Goal: Find specific page/section: Find specific page/section

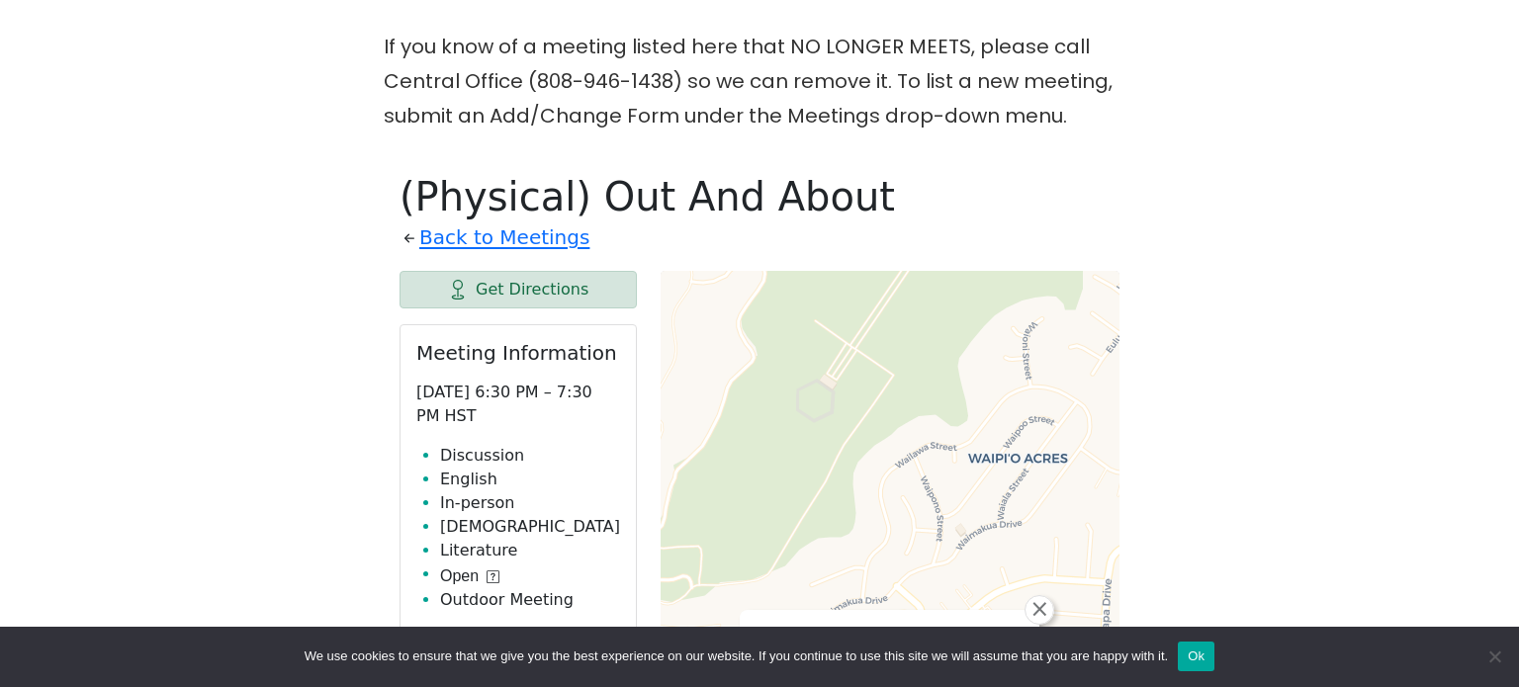
scroll to position [535, 0]
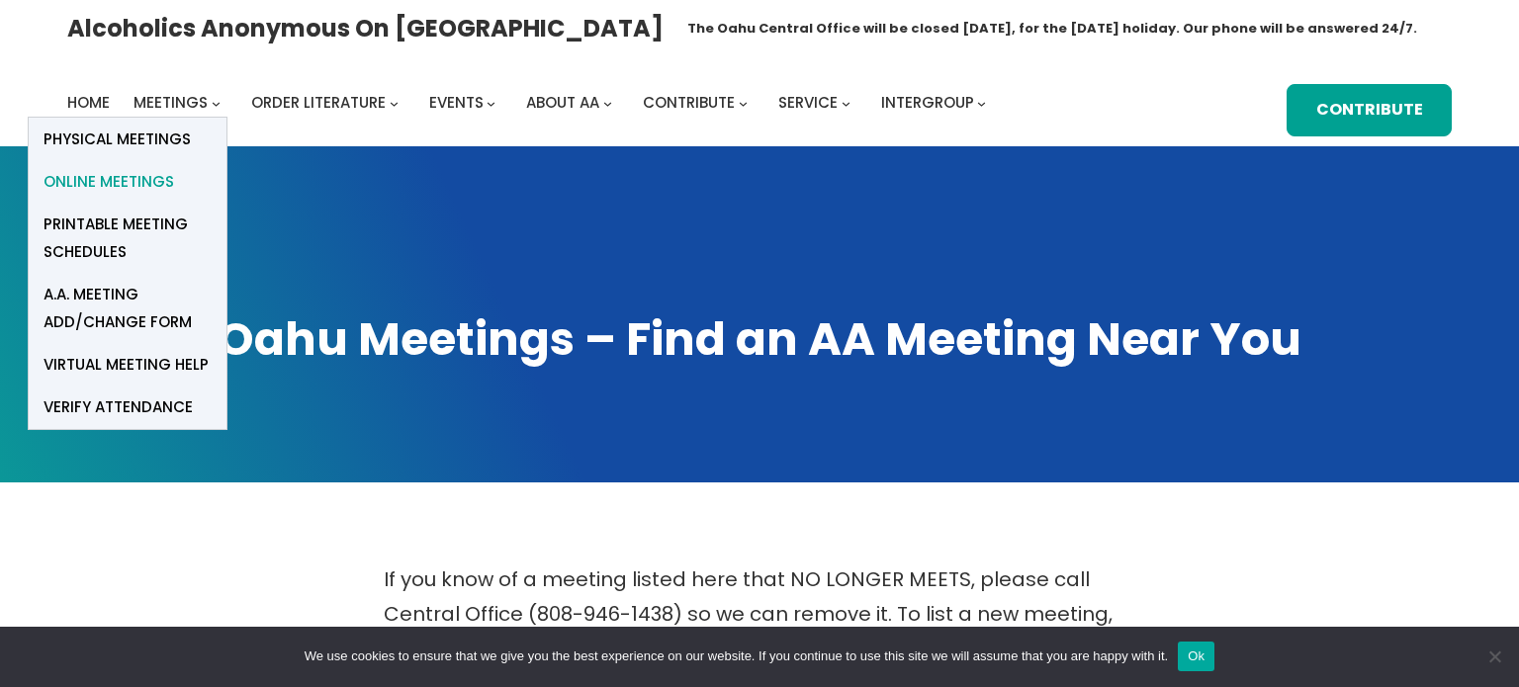
click at [115, 184] on span "Online Meetings" at bounding box center [109, 182] width 131 height 28
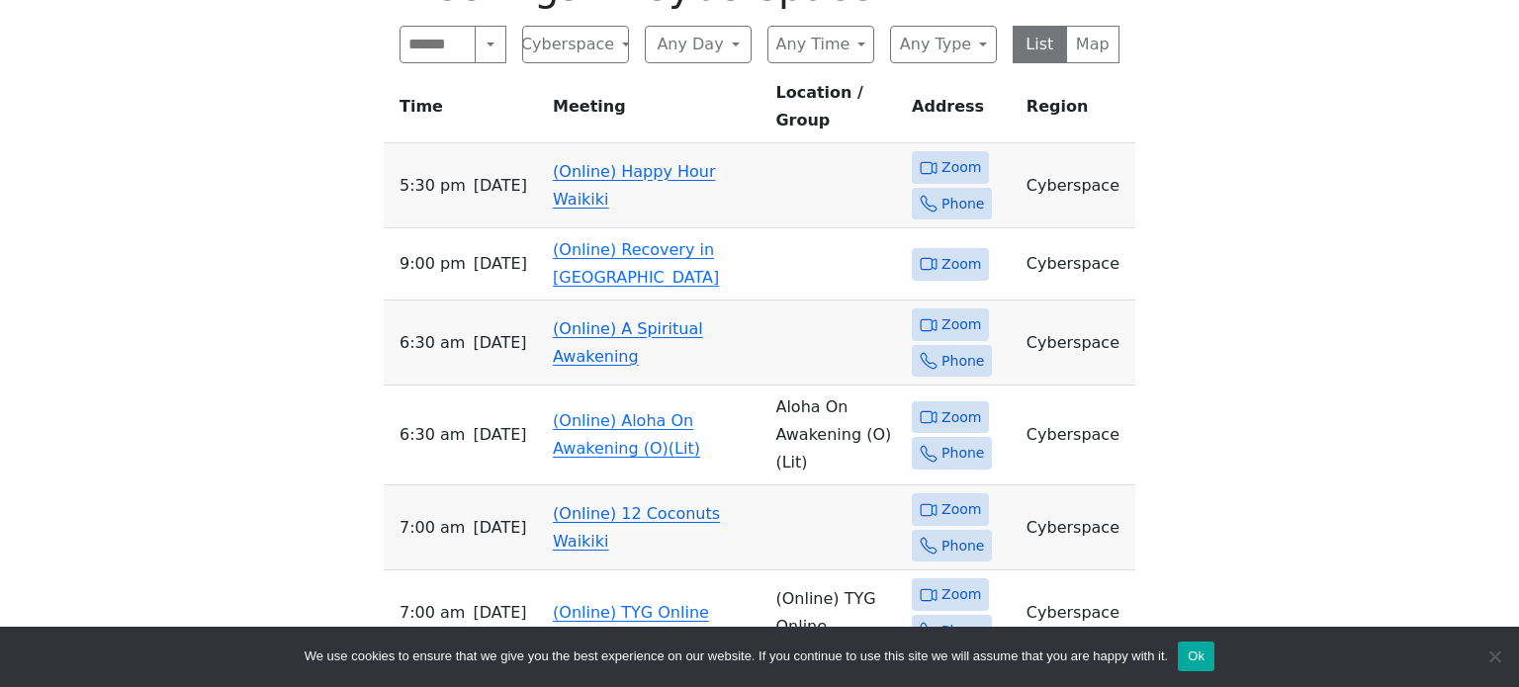
scroll to position [743, 0]
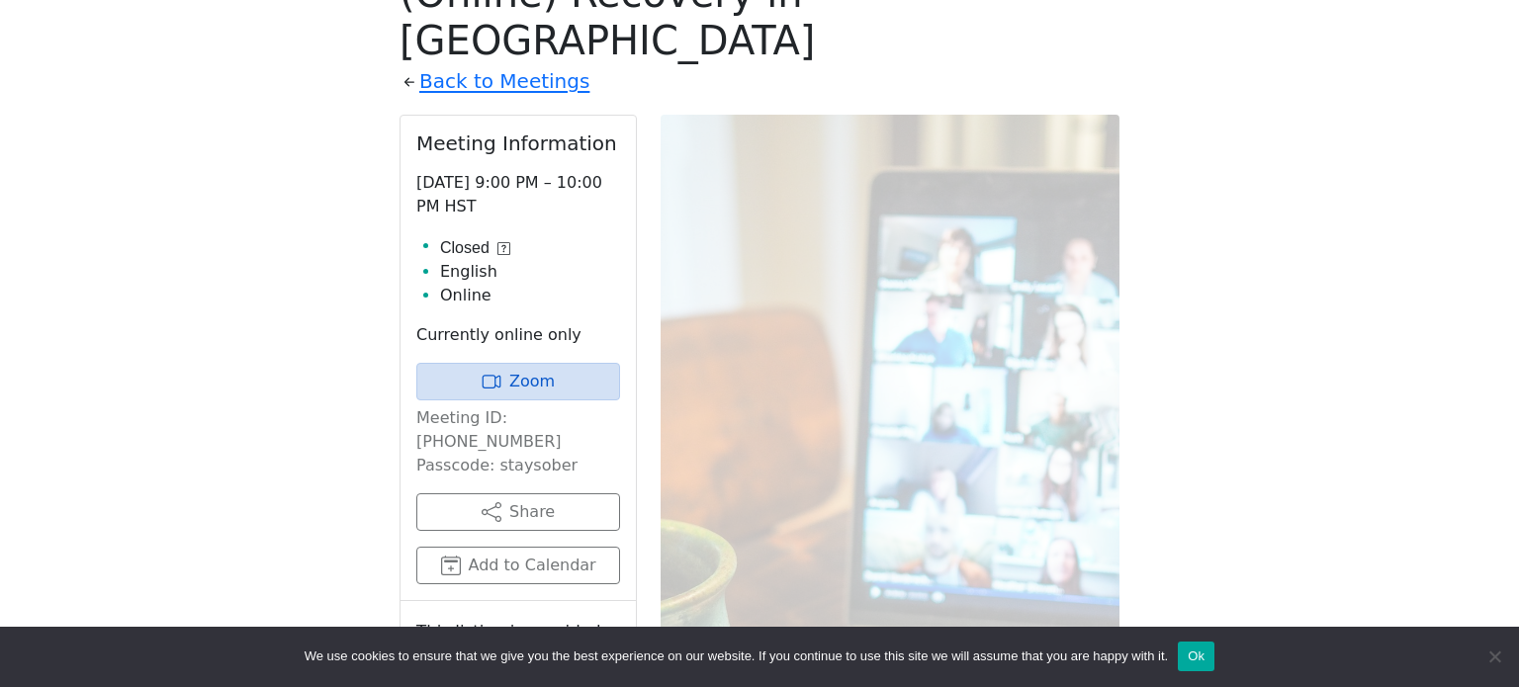
scroll to position [739, 0]
click at [503, 240] on icon at bounding box center [503, 246] width 13 height 13
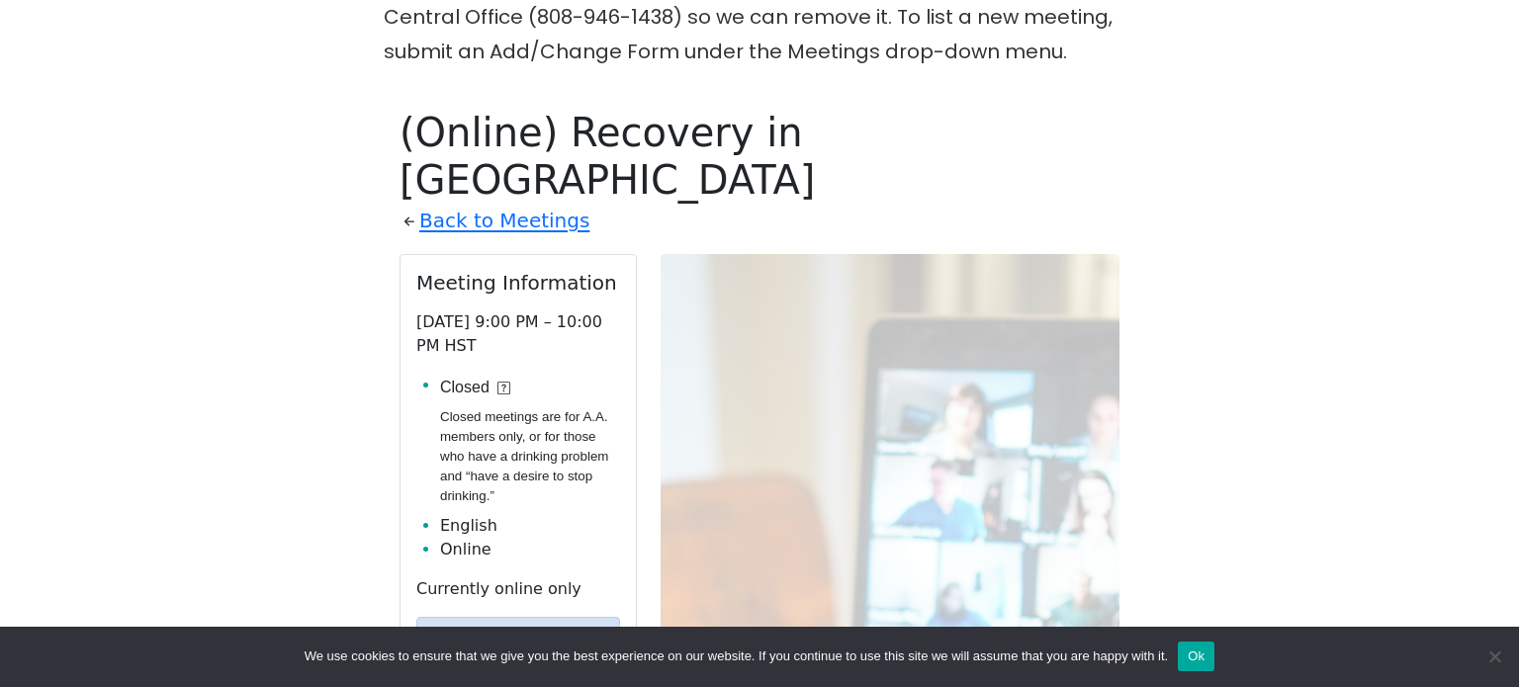
scroll to position [0, 0]
